Goal: Task Accomplishment & Management: Complete application form

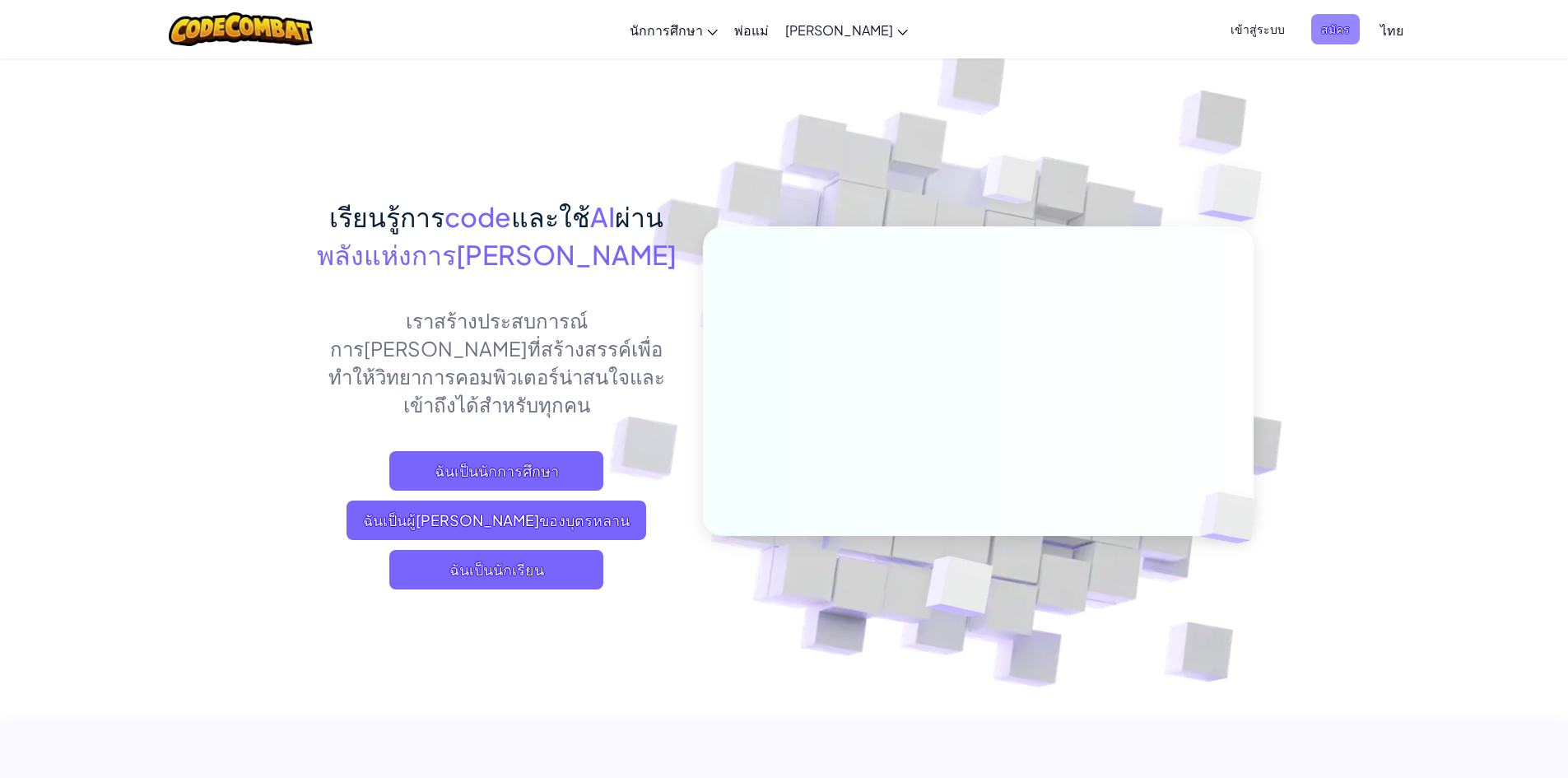
click at [1311, 28] on span "สมัคร" at bounding box center [1334, 29] width 48 height 30
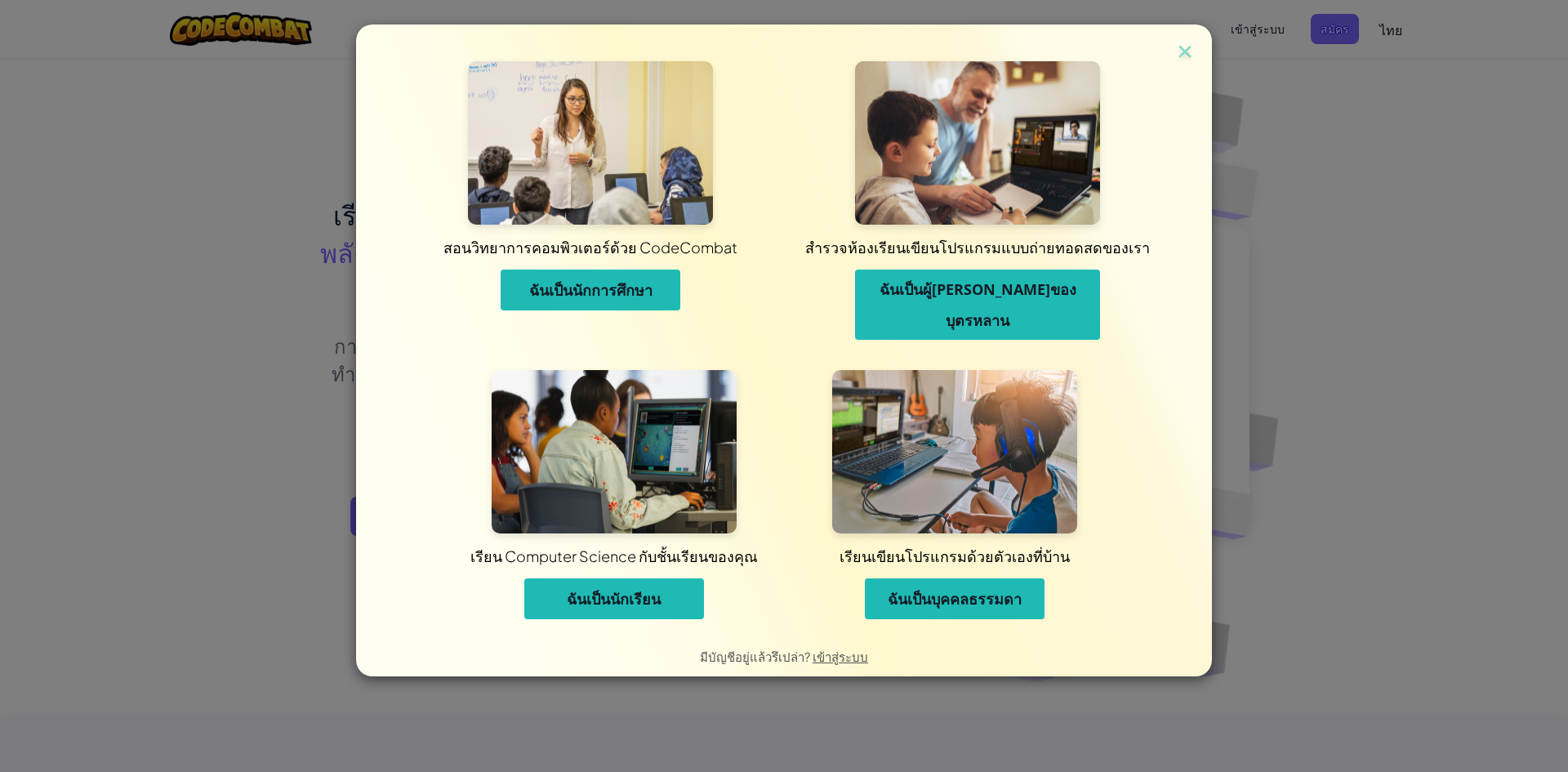
click at [633, 589] on span "ฉันเป็นนักเรียน" at bounding box center [614, 598] width 94 height 20
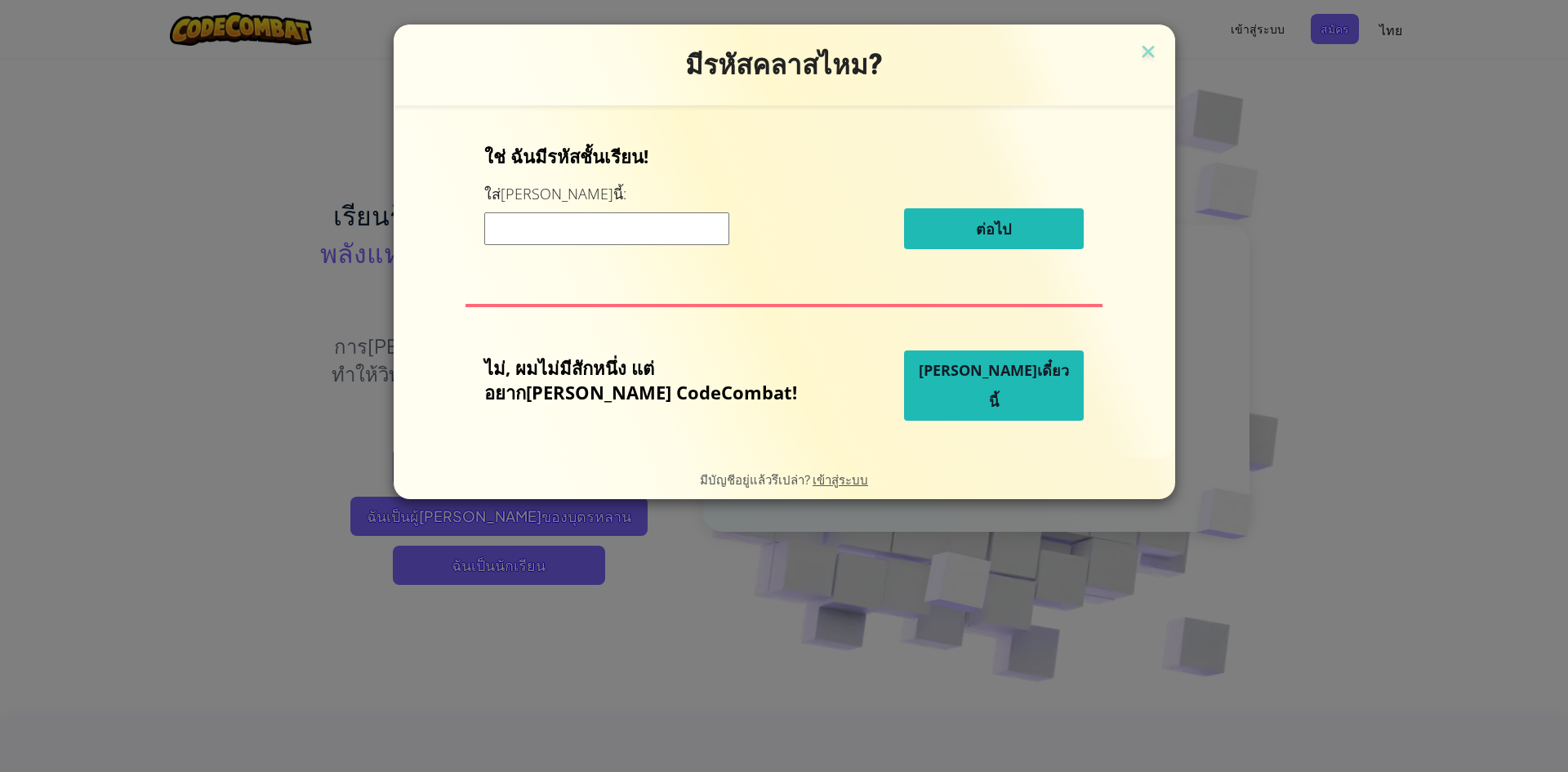
click at [658, 249] on div "ต่อไป" at bounding box center [784, 228] width 599 height 40
click at [661, 236] on input at bounding box center [607, 228] width 245 height 33
type input "PlateSideWord"
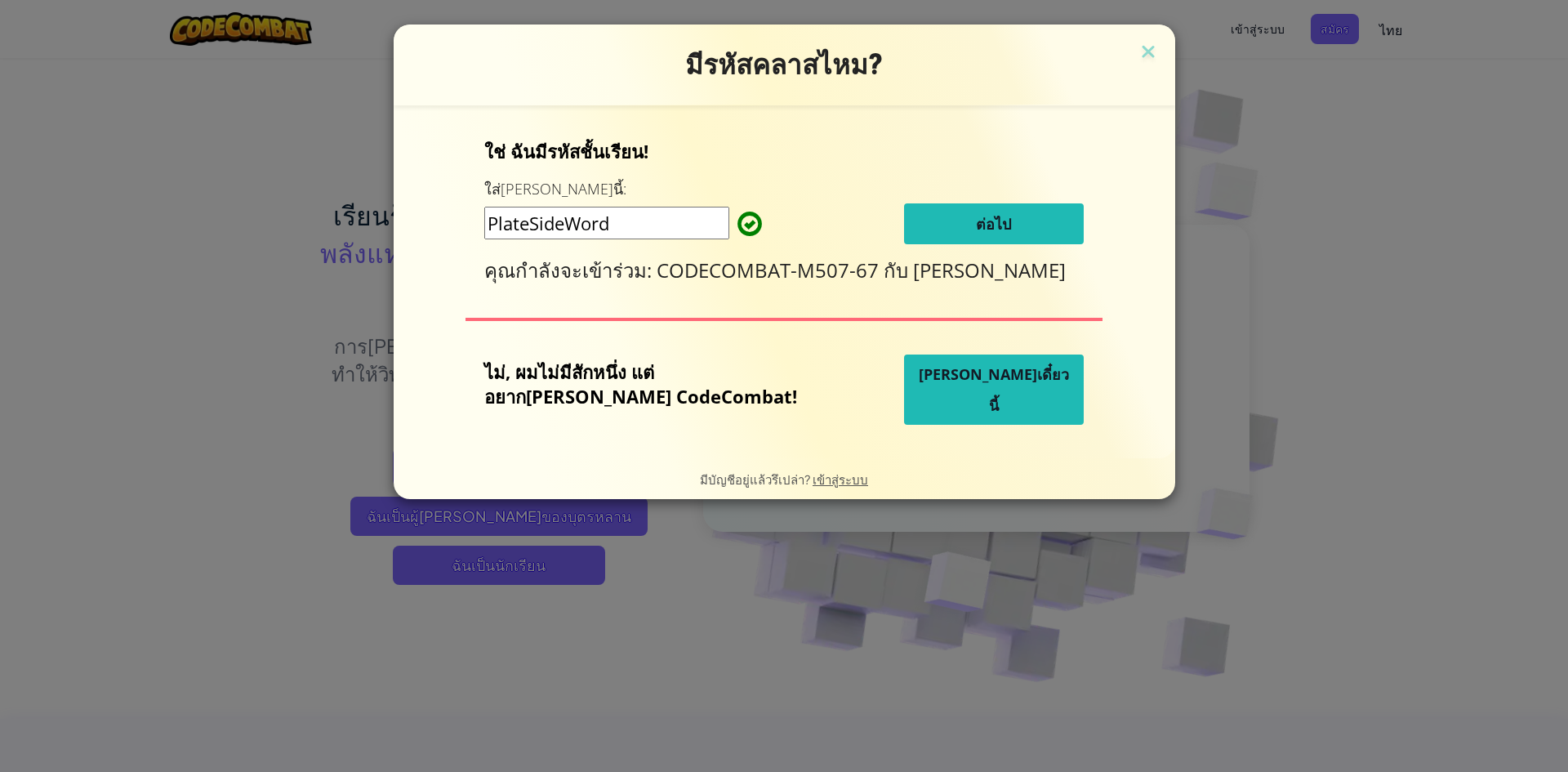
click at [997, 228] on button "ต่อไป" at bounding box center [993, 224] width 179 height 40
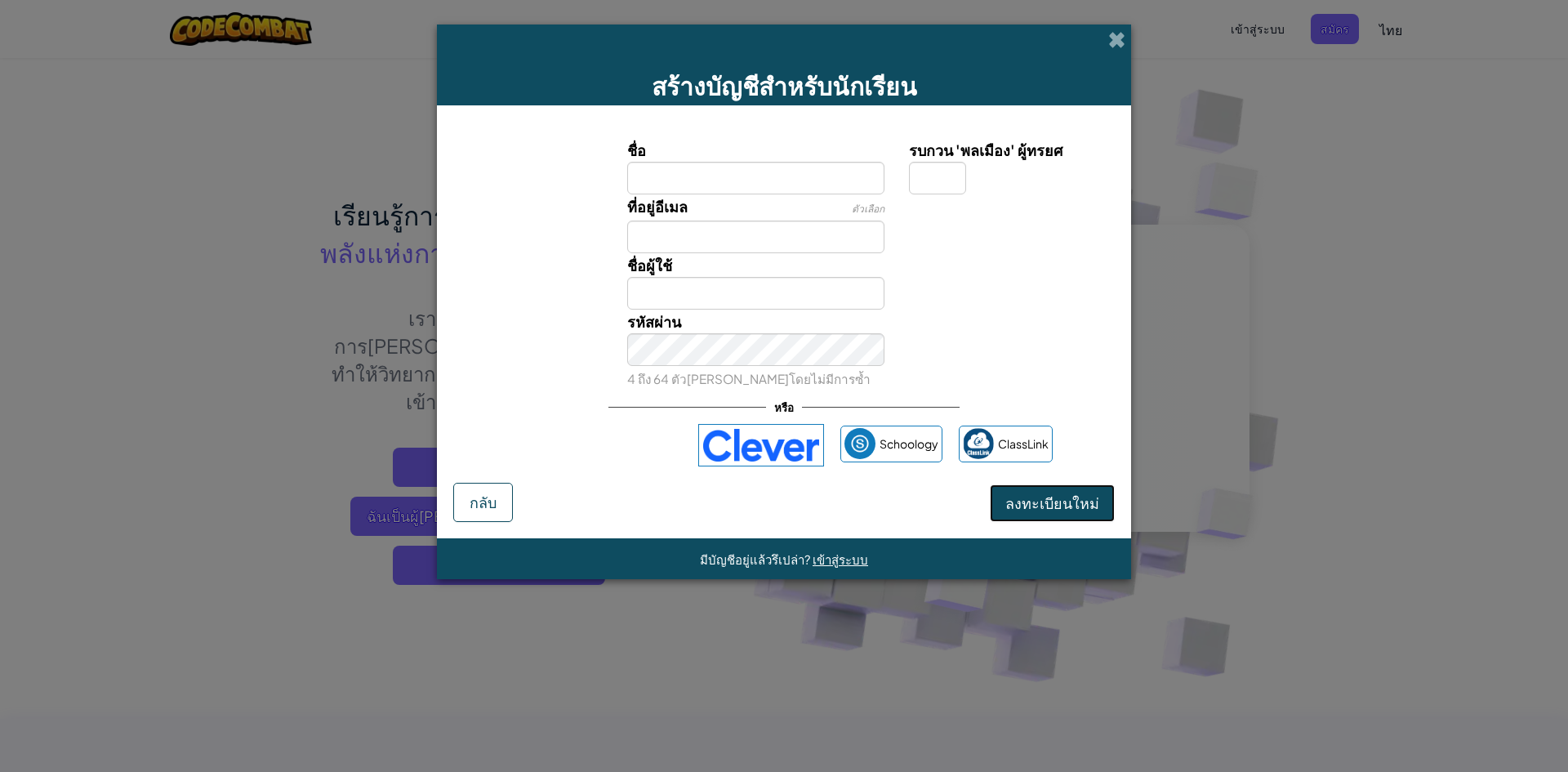
click at [1062, 499] on span "ลงทะเบียนใหม่" at bounding box center [1053, 502] width 94 height 19
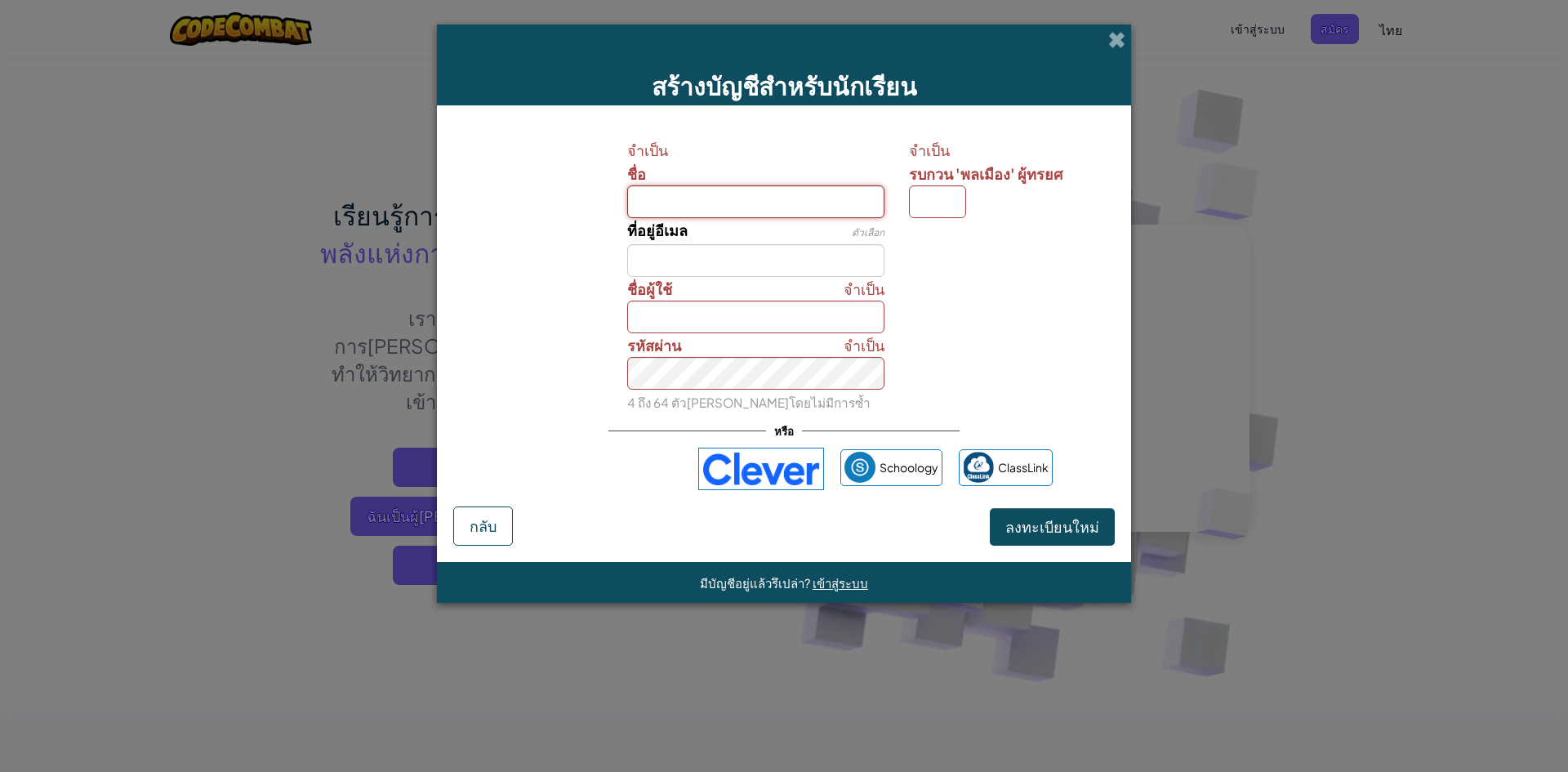
click at [776, 195] on input "ชื่อ" at bounding box center [756, 201] width 258 height 33
click at [952, 203] on input "รบกวน 'พลเมือง' ผู้ทรยศ" at bounding box center [937, 201] width 57 height 33
click at [839, 198] on input "ชื่อ" at bounding box center [756, 201] width 258 height 33
click at [945, 237] on div at bounding box center [1009, 229] width 226 height 23
click at [844, 216] on input "ชื่อ" at bounding box center [756, 201] width 258 height 33
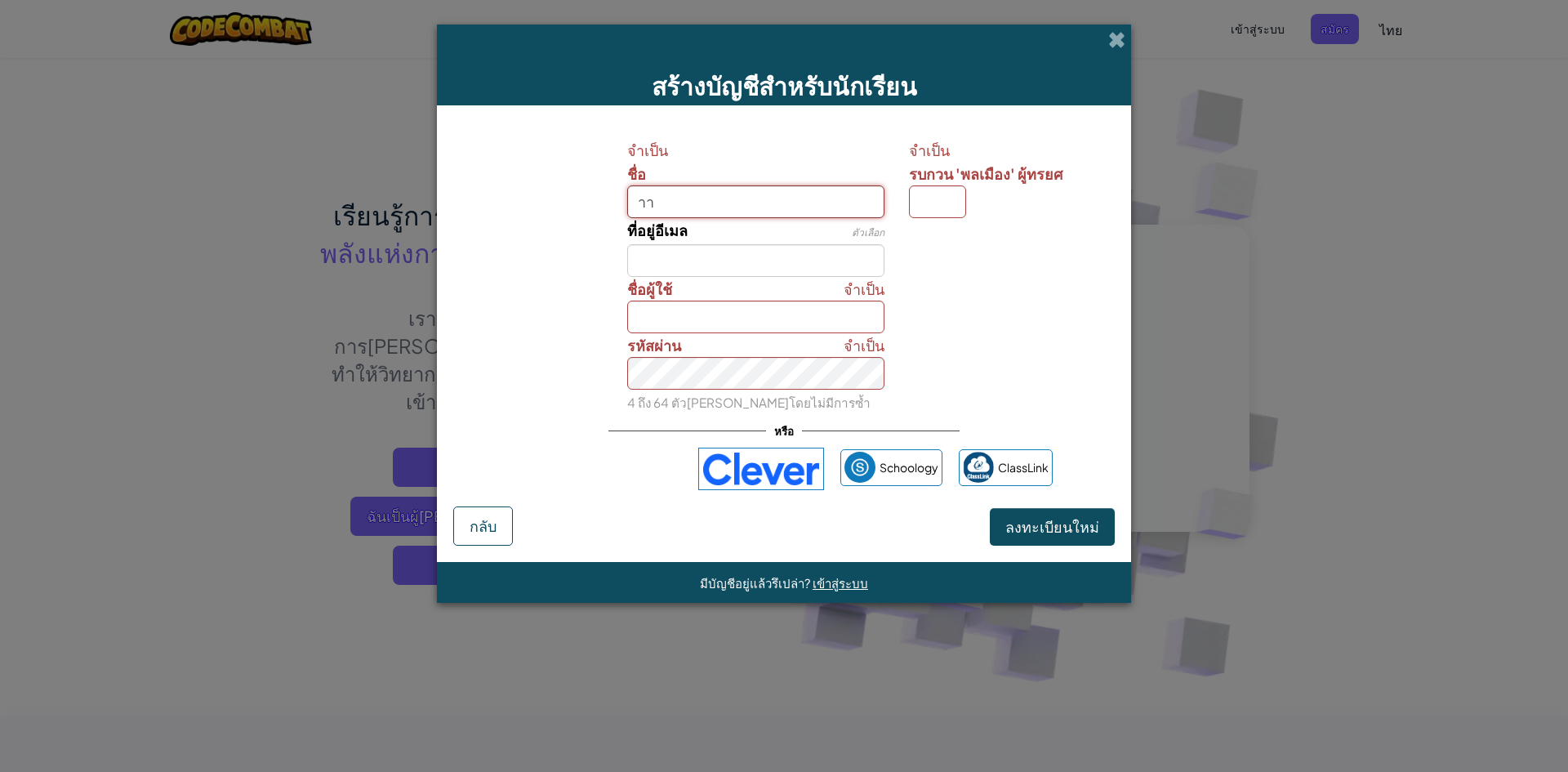
type input "า"
type input "kks34142@khukhan.ac.th"
type input "Kks34142@khukhan.ac.th"
click at [934, 198] on input "รบกวน 'พลเมือง' ผู้ทรยศ" at bounding box center [937, 201] width 57 height 33
paste input
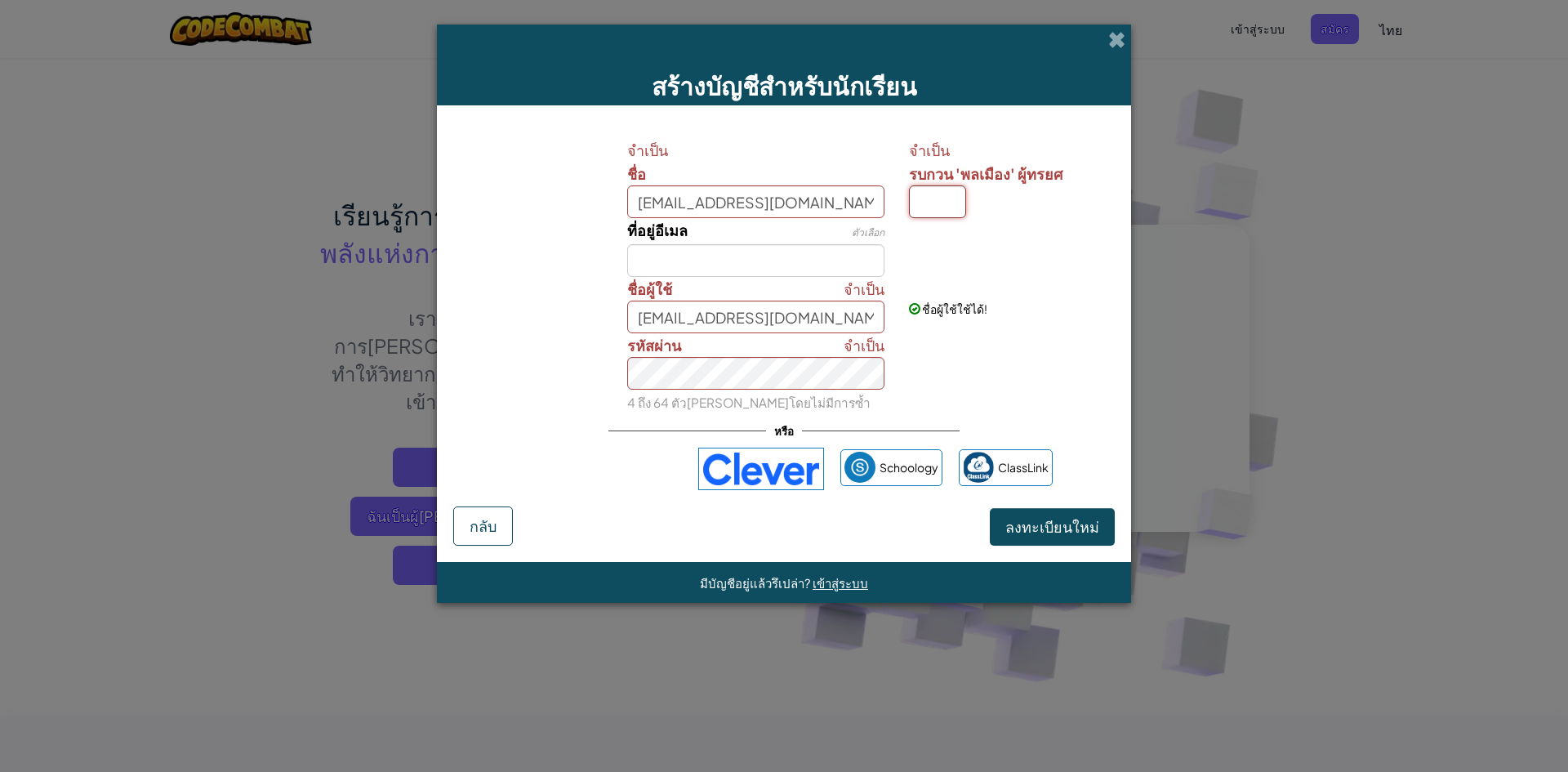
click at [924, 200] on input "รบกวน 'พลเมือง' ผู้ทรยศ" at bounding box center [937, 201] width 57 height 33
paste input
type input "Kks34142@khukhan.ac.th"
click at [696, 256] on input "ที่อยู่อีเมล" at bounding box center [756, 260] width 258 height 33
type input "kks34142@khukhan.ac.th"
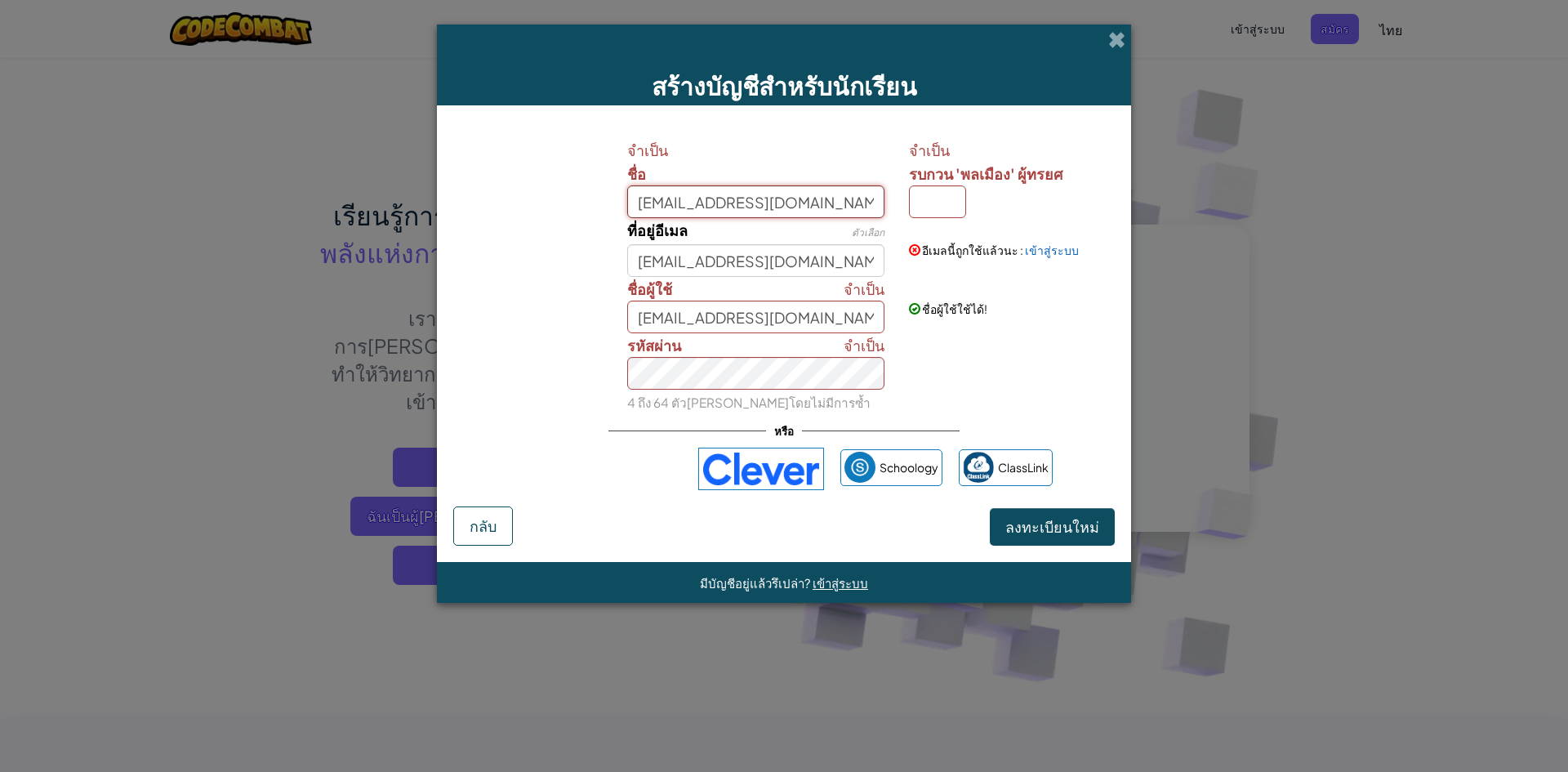
drag, startPoint x: 814, startPoint y: 204, endPoint x: 665, endPoint y: 193, distance: 149.4
click at [636, 191] on input "kks34142@khukhan.ac.th" at bounding box center [756, 201] width 258 height 33
click at [826, 210] on input "kks34142@khukhan.ac.th" at bounding box center [756, 201] width 258 height 33
click at [818, 201] on input "kks34142@khukhan.ac.th" at bounding box center [756, 201] width 258 height 33
click at [1062, 521] on span "ลงทะเบียนใหม่" at bounding box center [1053, 527] width 94 height 19
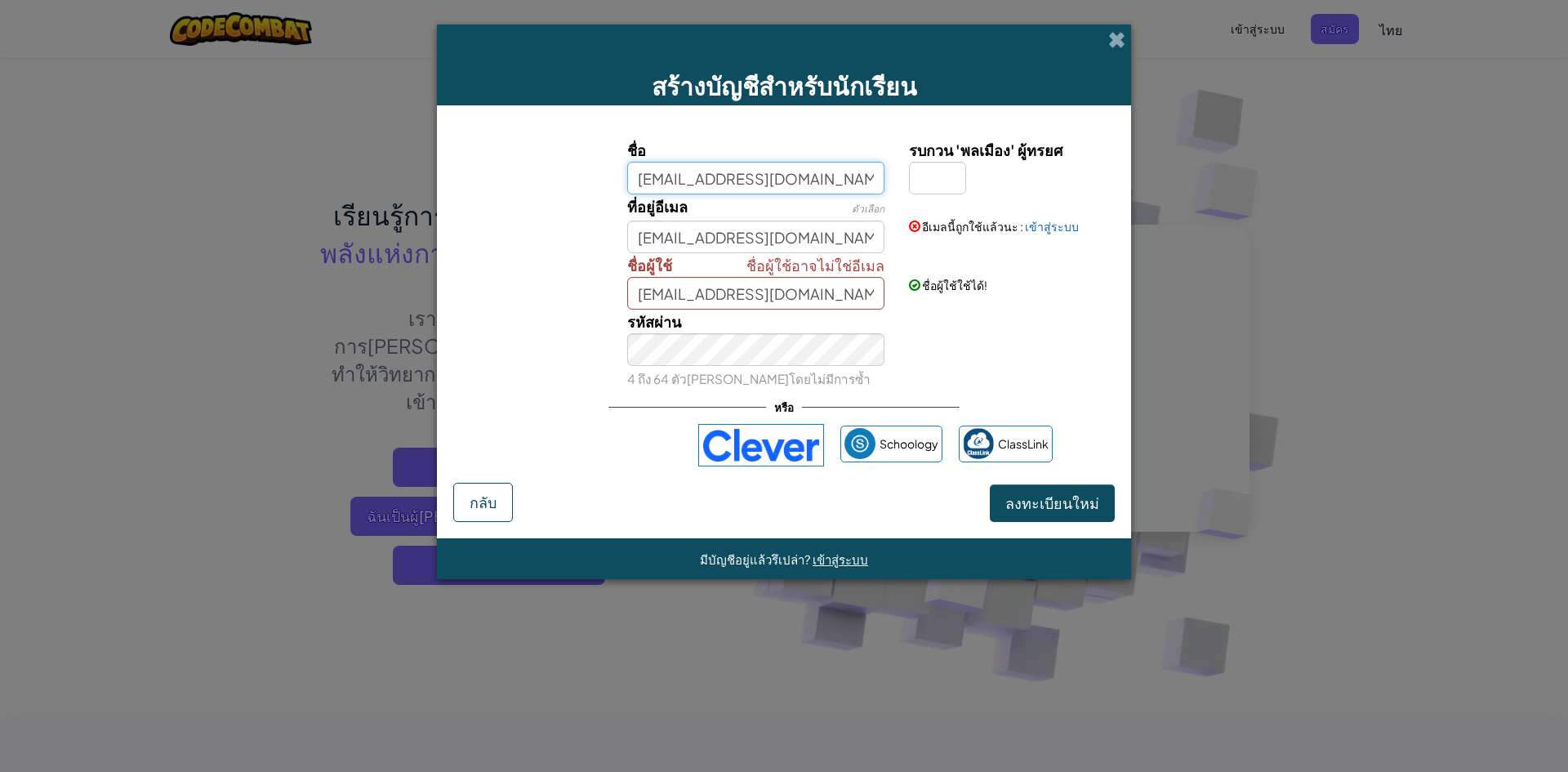
click at [810, 181] on input "kks34142@khukhan.ac.th" at bounding box center [756, 178] width 258 height 33
click at [822, 185] on input "kks34142@khukhan.ac.th" at bounding box center [756, 178] width 258 height 33
type input "k"
type input "[PERSON_NAME] อุดร"
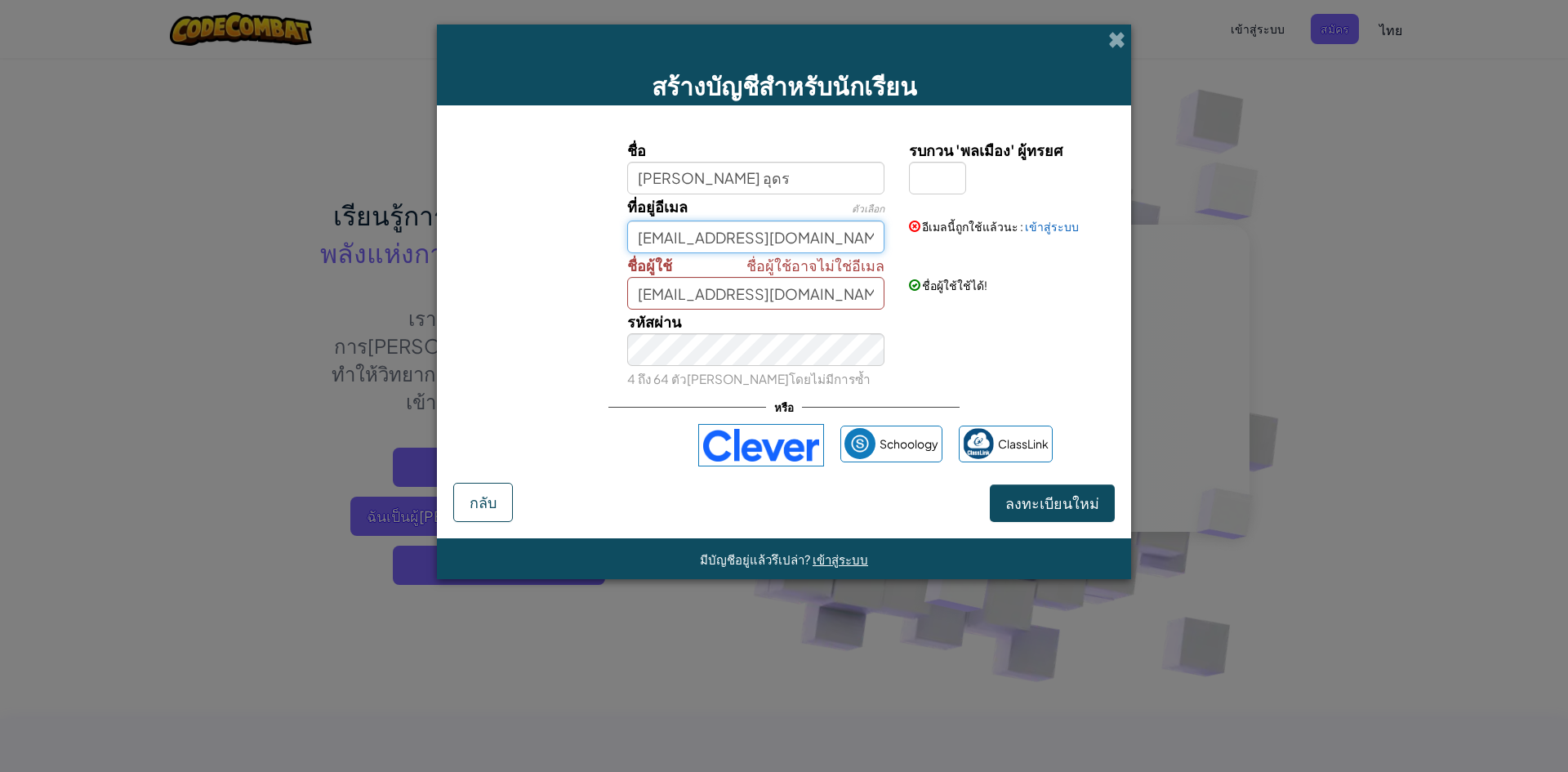
type input "[PERSON_NAME] อุดร"
drag, startPoint x: 633, startPoint y: 237, endPoint x: 825, endPoint y: 276, distance: 195.9
click at [821, 268] on div "ชื่อ กานต์ธิดา อุดร รบกวน 'พลเมือง' ผู้ทรยศ ที่อยู่อีเมล ตัวเลือก kks34142@khuk…" at bounding box center [784, 264] width 653 height 253
type input "[PERSON_NAME] อุดร"
click at [814, 290] on input "[PERSON_NAME] อุดร" at bounding box center [756, 293] width 258 height 33
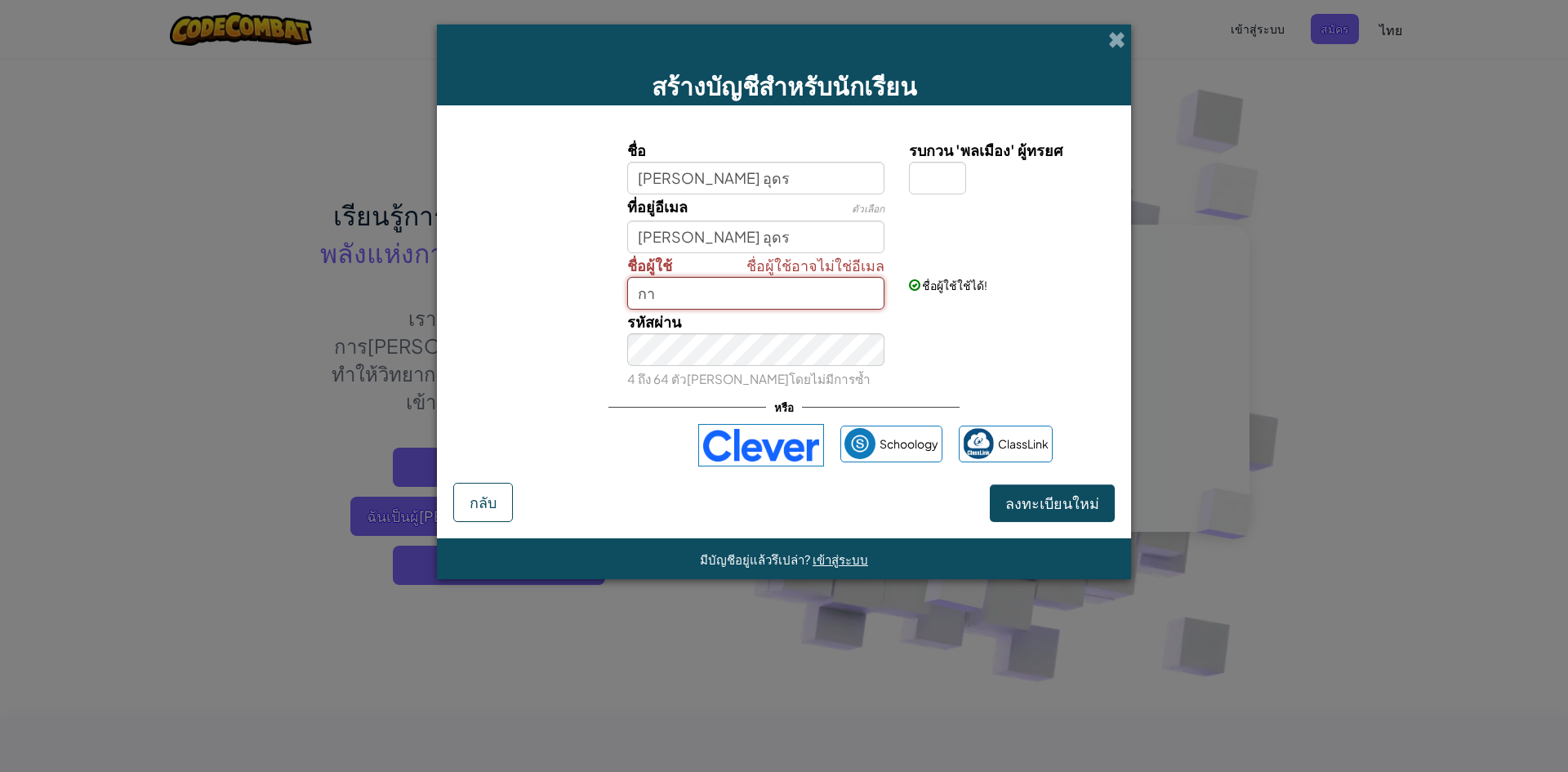
type input "ก"
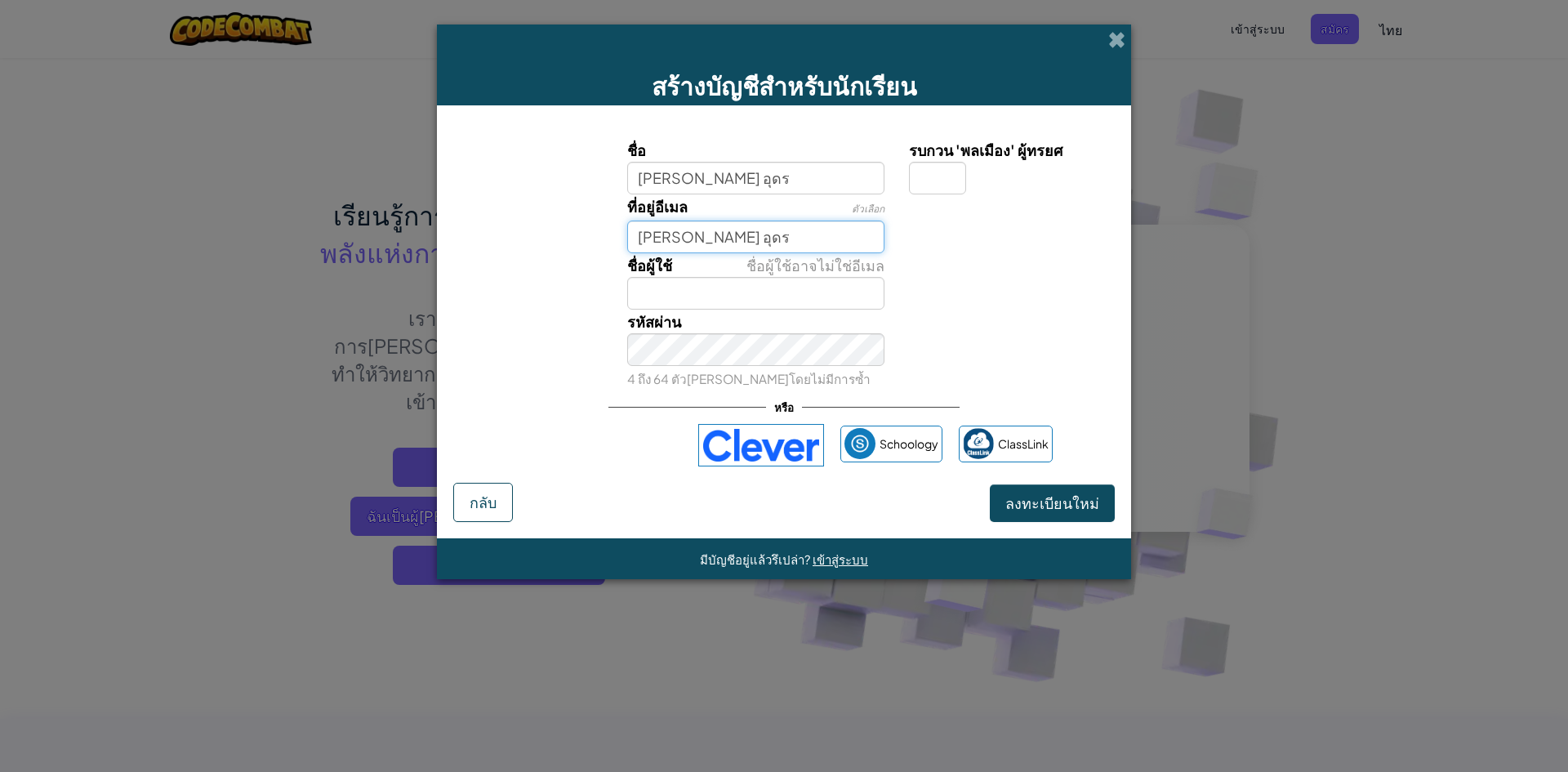
drag, startPoint x: 723, startPoint y: 241, endPoint x: 627, endPoint y: 243, distance: 96.0
click at [627, 243] on input "[PERSON_NAME] อุดร" at bounding box center [756, 237] width 258 height 33
type input "า"
click at [652, 301] on input "ชื่อผู้ใช้" at bounding box center [756, 293] width 258 height 33
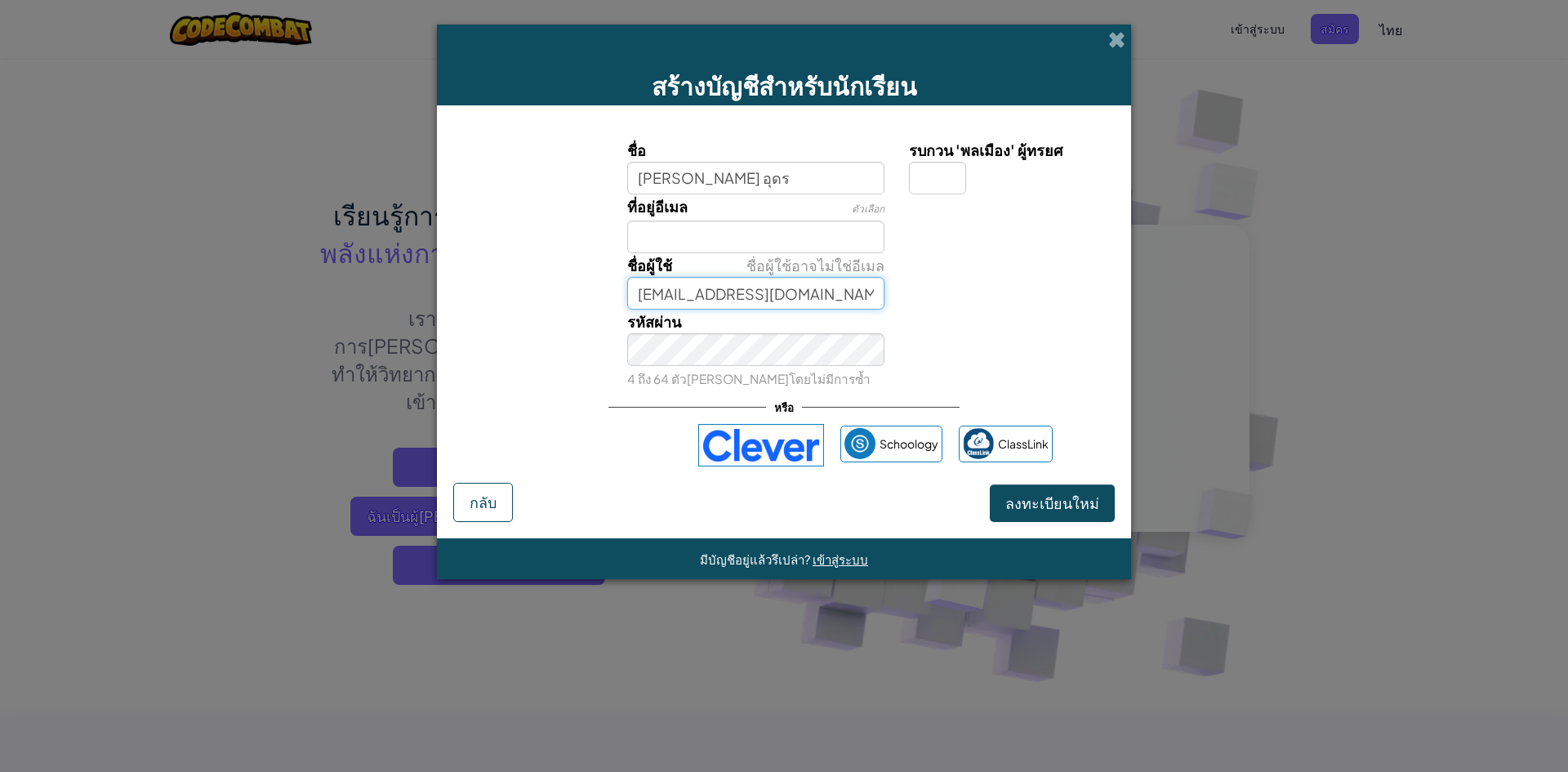
type input "kks34142@khukhan.ac.th"
click at [727, 237] on input "ที่อยู่อีเมล" at bounding box center [756, 237] width 258 height 33
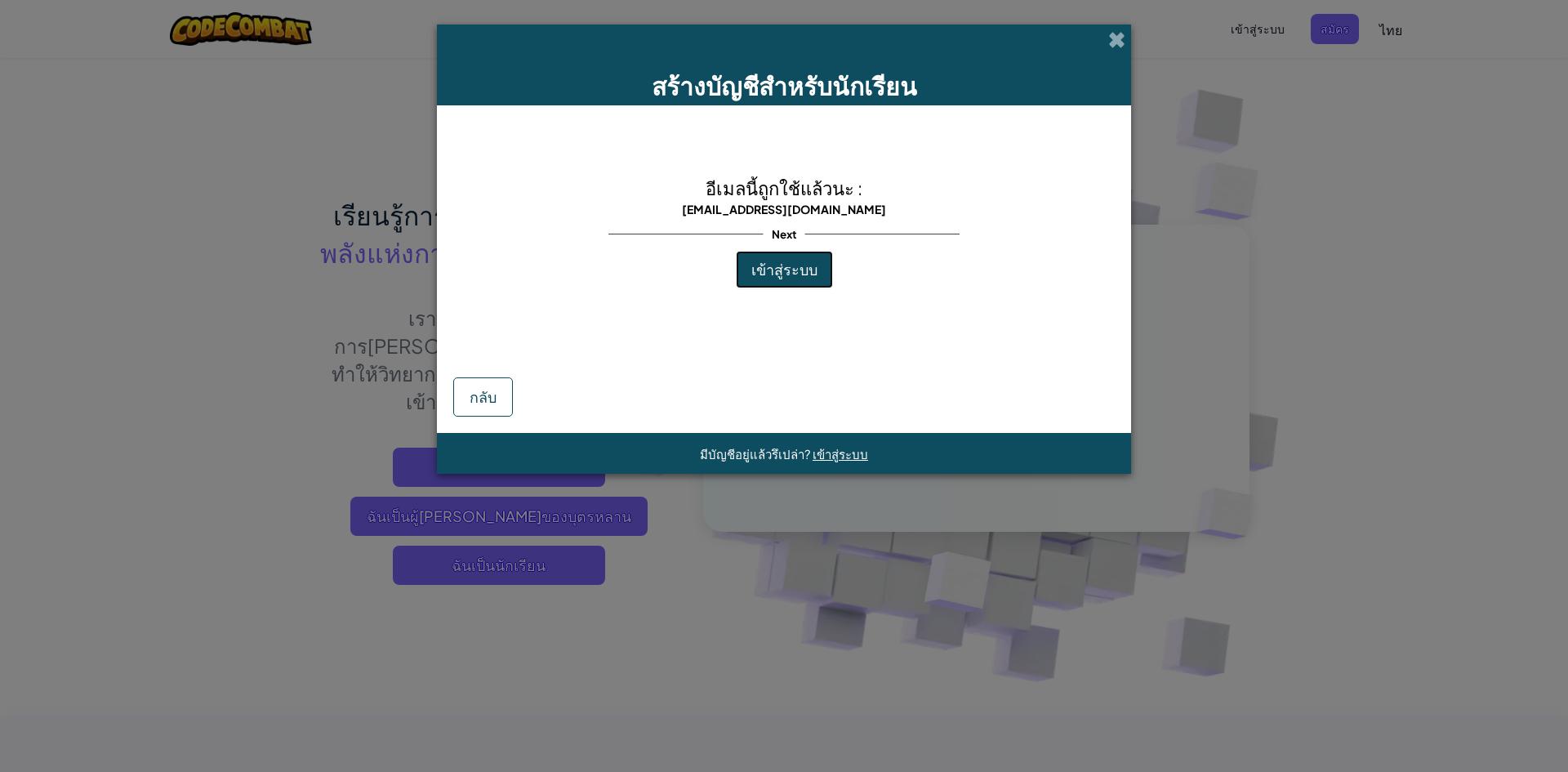
click at [807, 275] on span "เข้าสู่ระบบ" at bounding box center [784, 270] width 66 height 19
